Goal: Check status: Check status

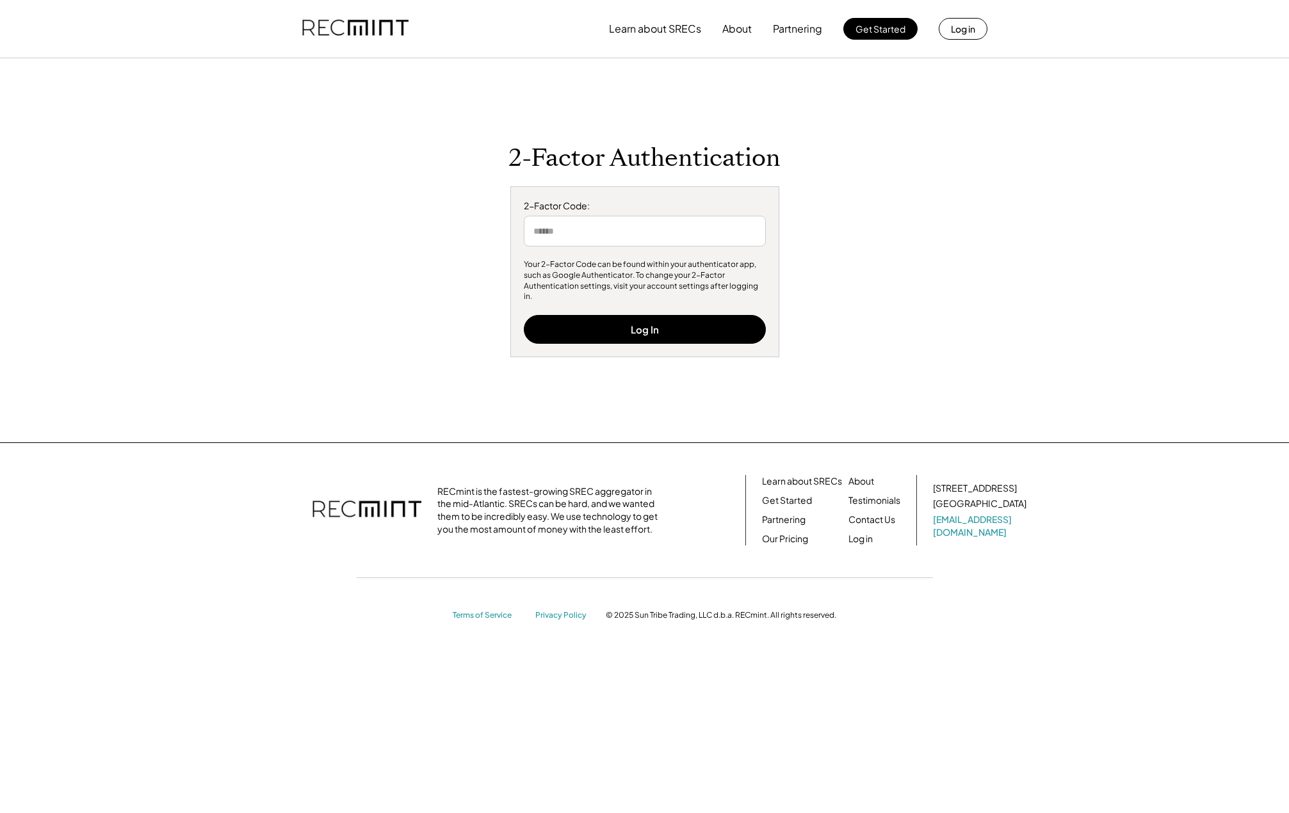
click at [602, 225] on input "input" at bounding box center [645, 231] width 242 height 31
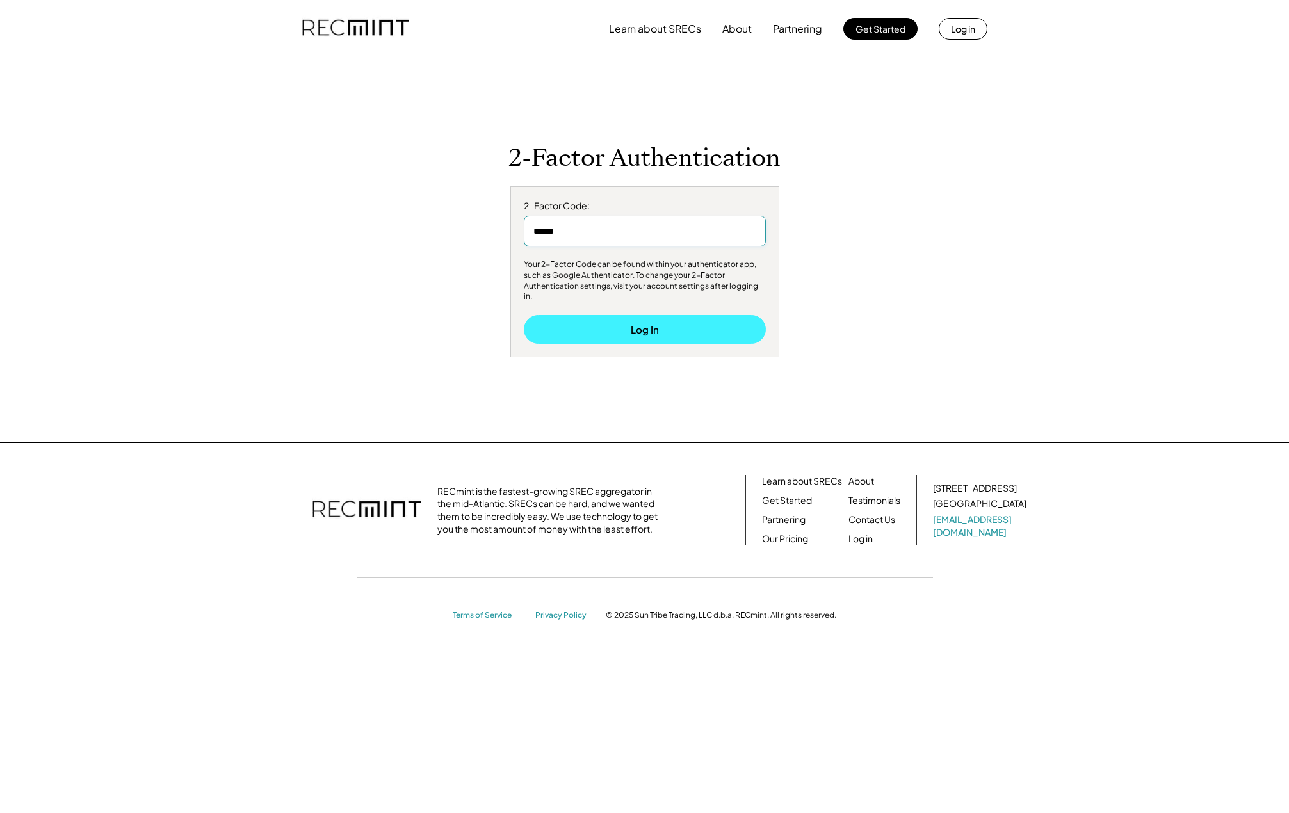
type input "******"
click at [587, 319] on button "Log In" at bounding box center [645, 329] width 242 height 29
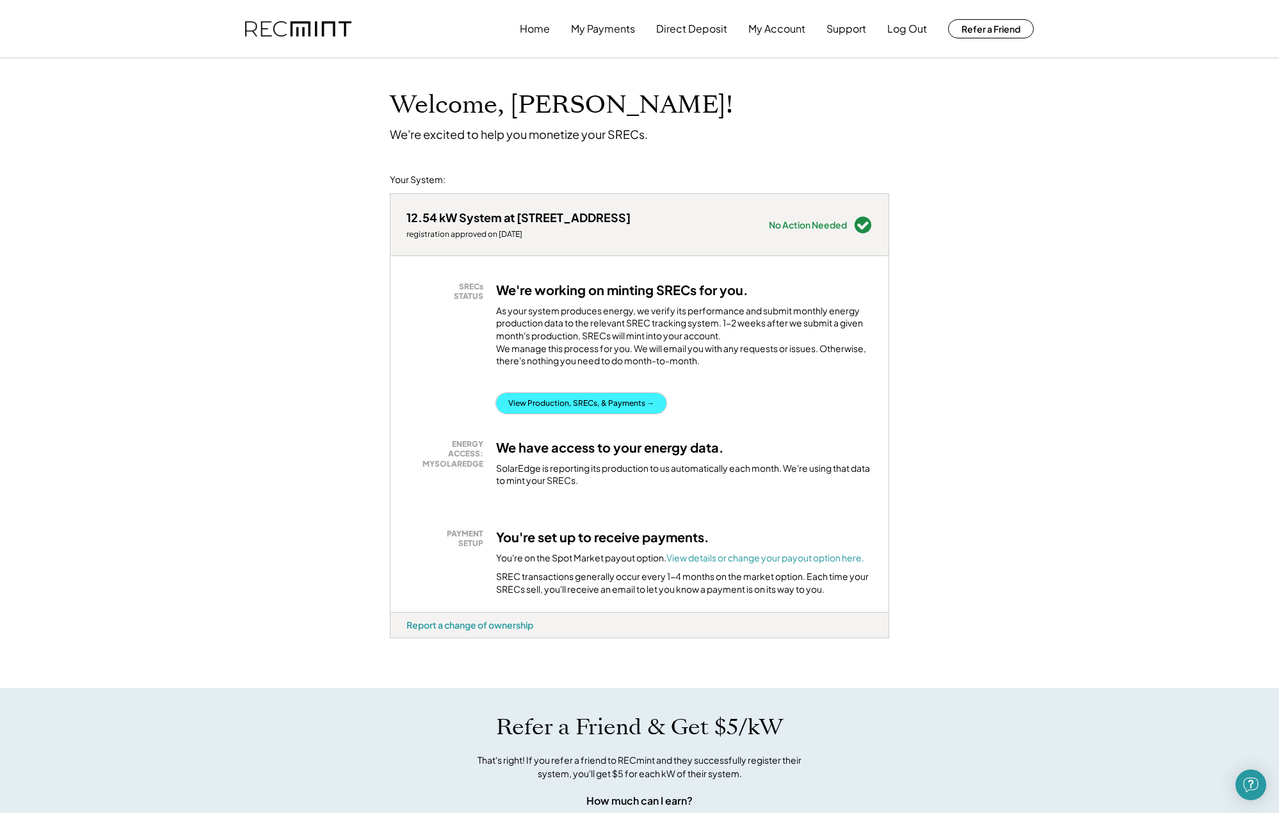
click at [588, 414] on button "View Production, SRECs, & Payments →" at bounding box center [581, 403] width 170 height 20
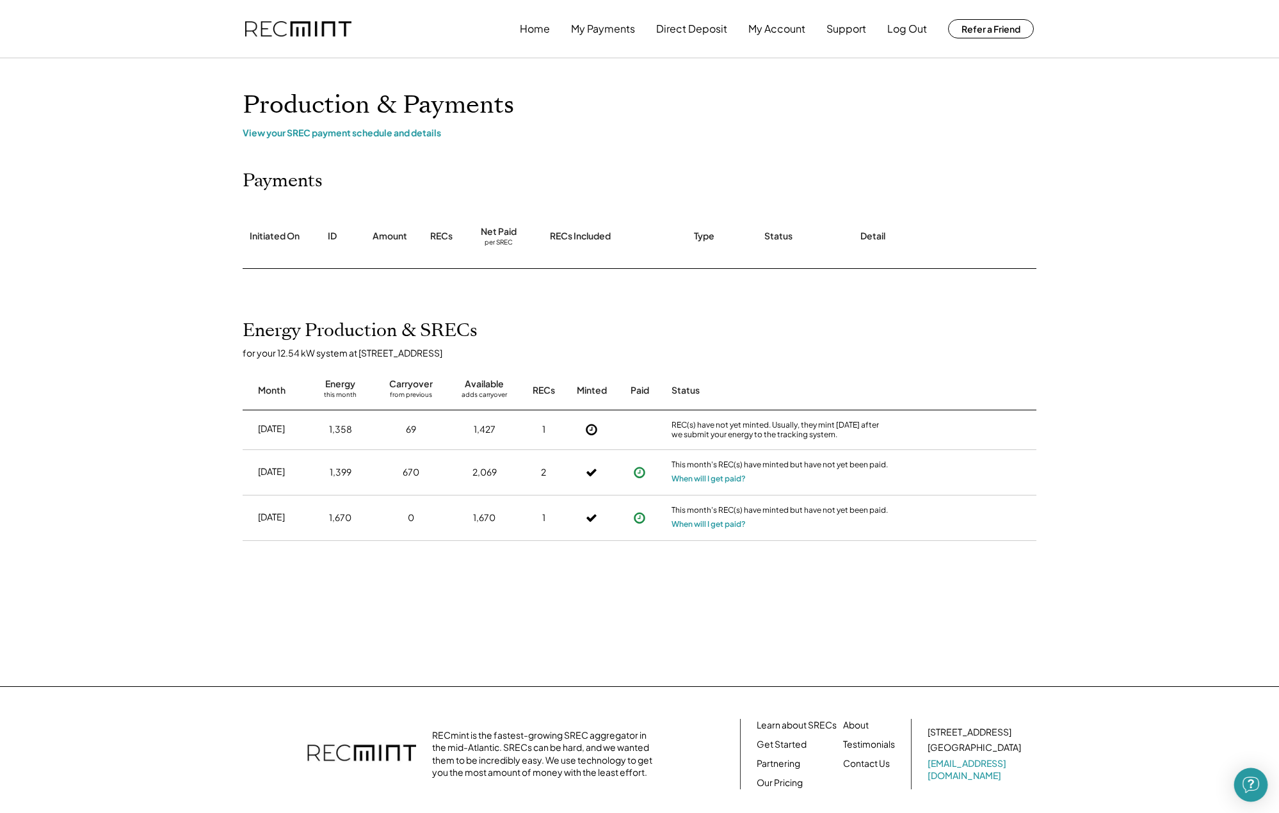
click at [1243, 784] on div "Open Intercom Messenger" at bounding box center [1252, 785] width 34 height 34
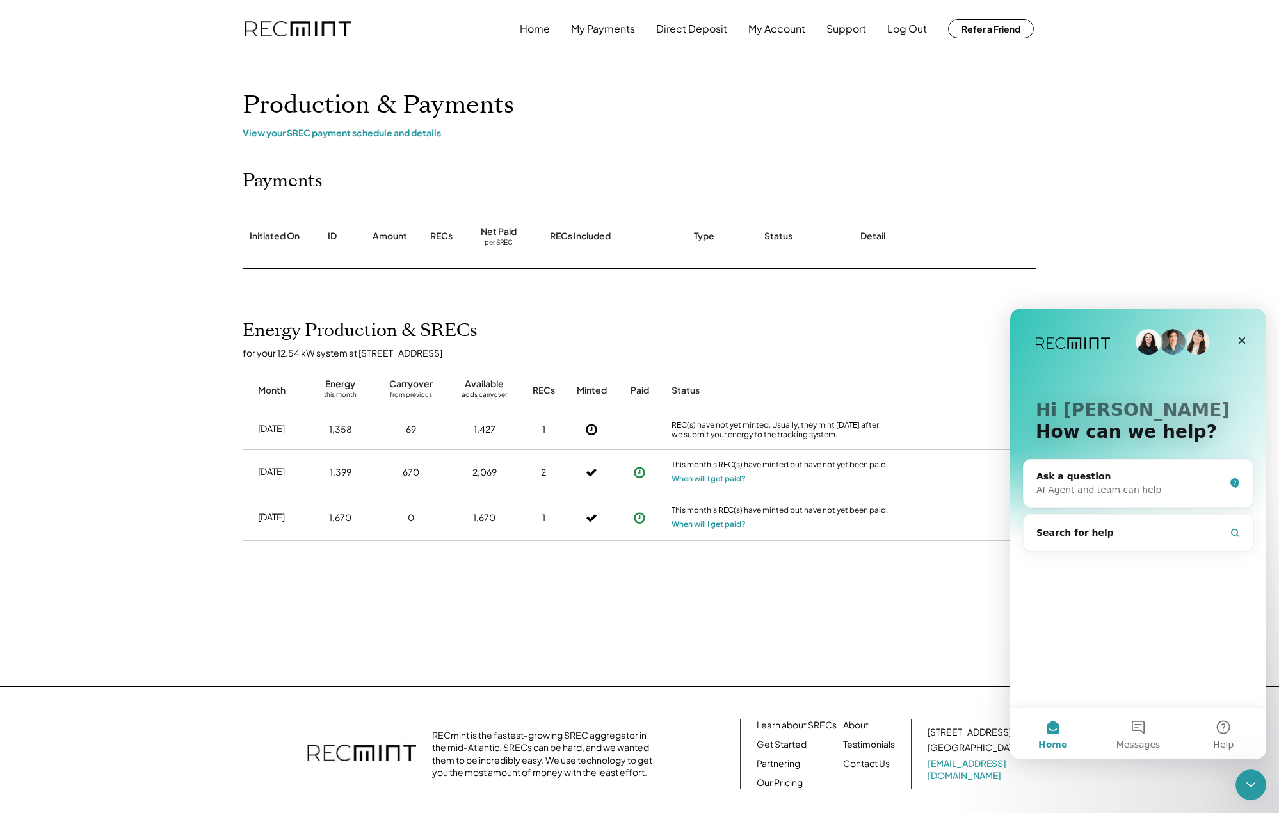
click at [1241, 783] on div "Close Intercom Messenger" at bounding box center [1251, 785] width 31 height 31
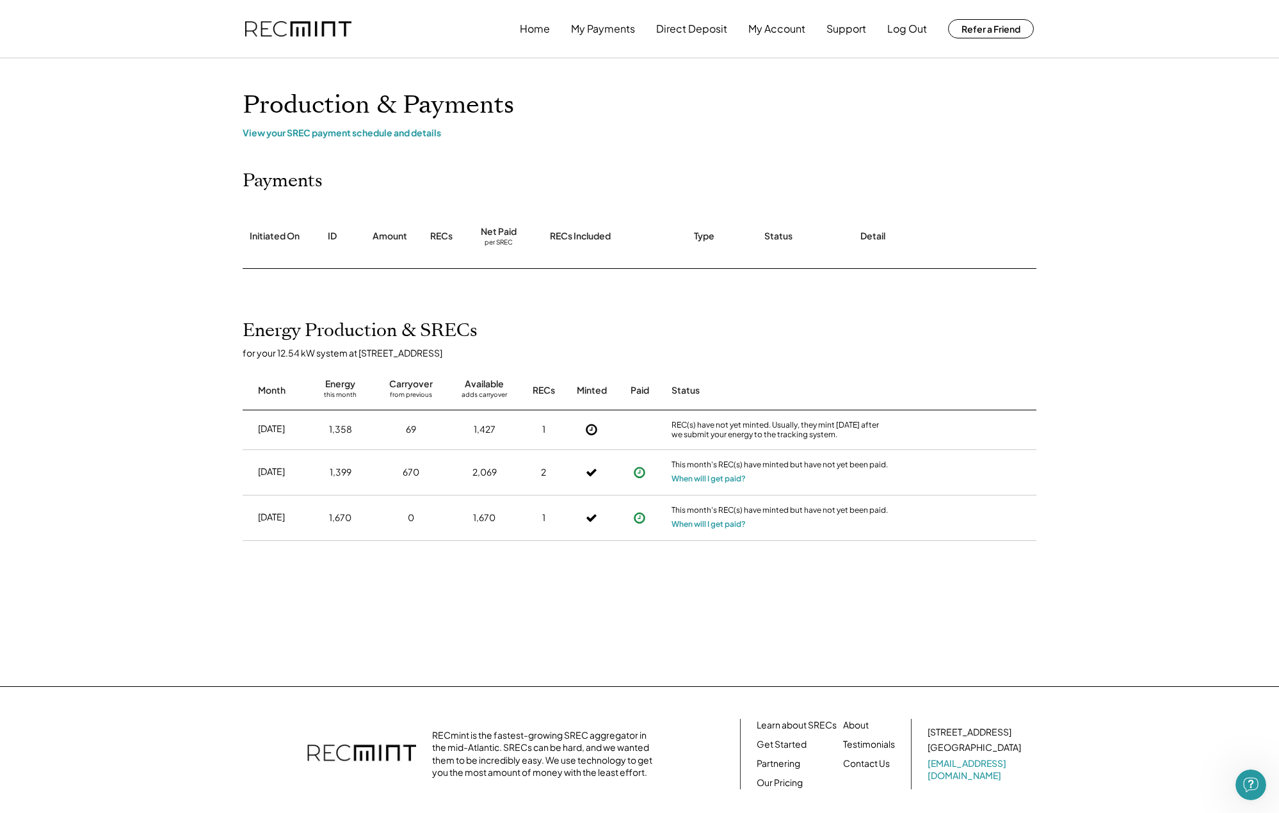
click at [1241, 783] on div "Open Intercom Messenger" at bounding box center [1251, 785] width 42 height 42
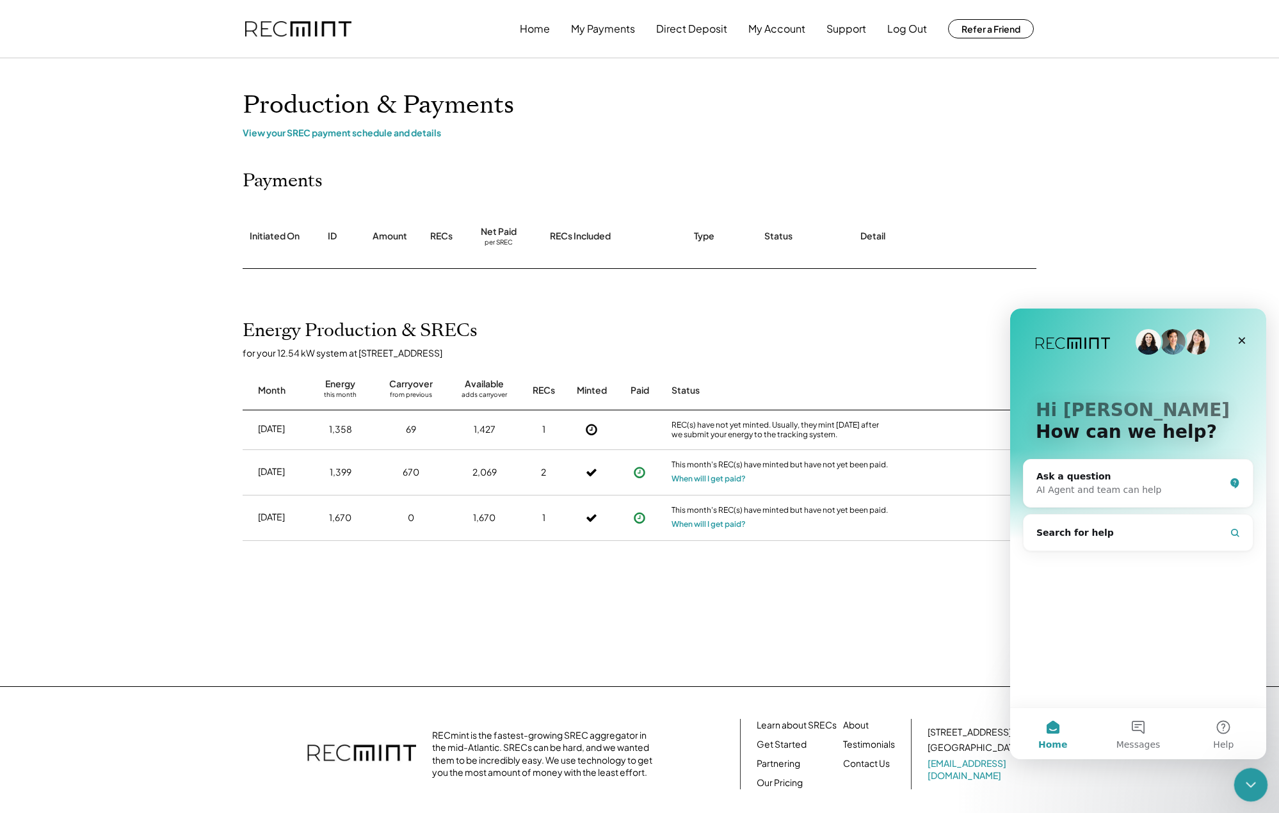
click at [1239, 781] on div "Close Intercom Messenger" at bounding box center [1249, 783] width 31 height 31
